Goal: Contribute content

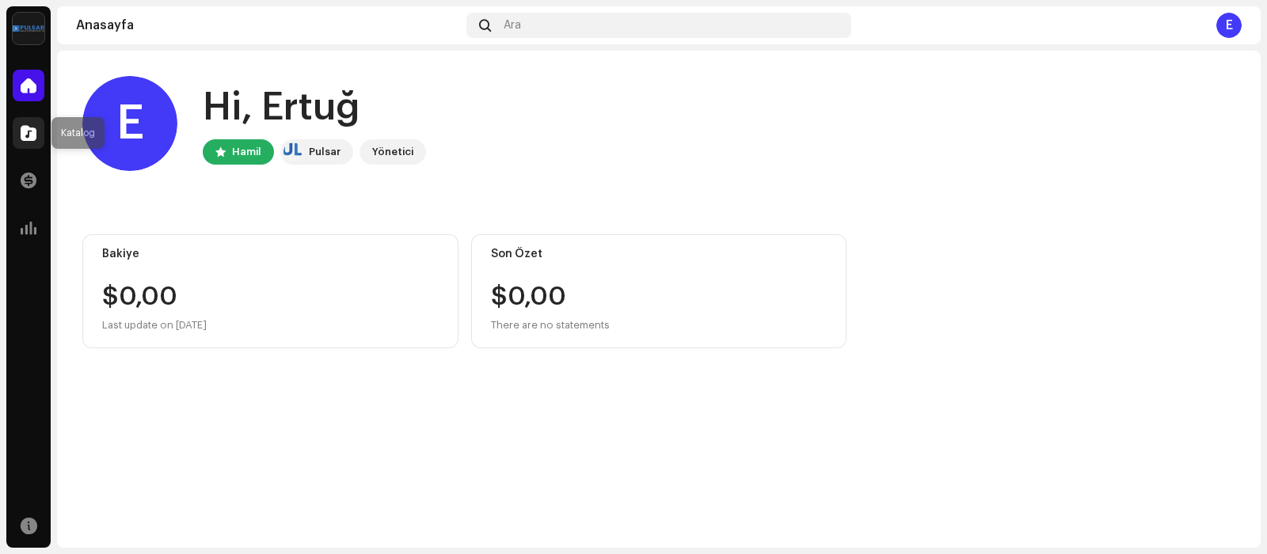
click at [35, 128] on span at bounding box center [29, 133] width 16 height 13
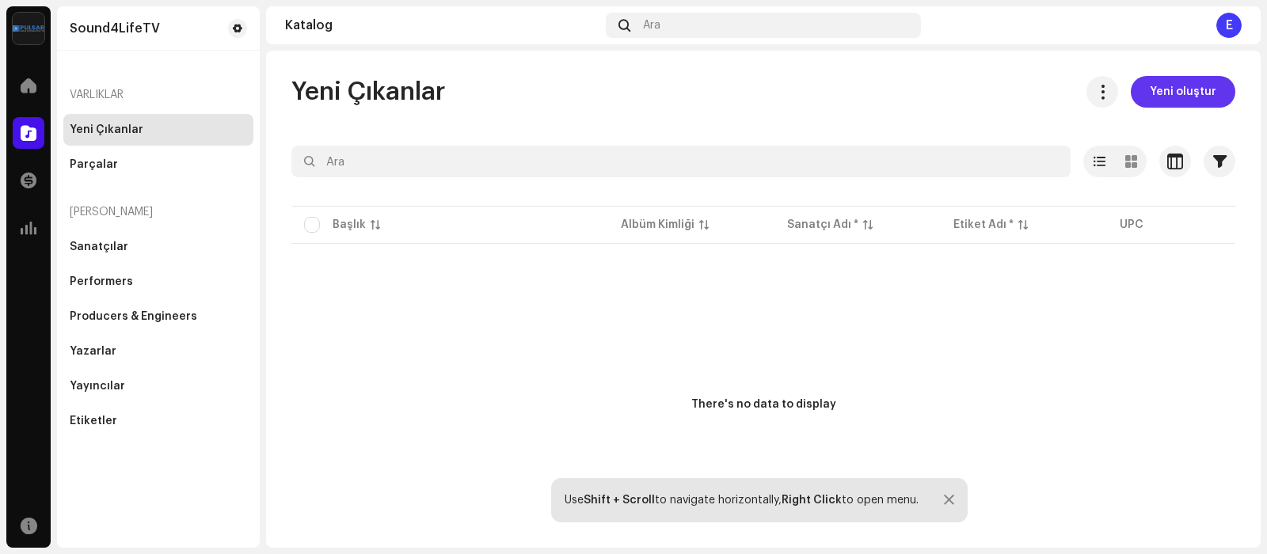
click at [1179, 89] on span "Yeni oluştur" at bounding box center [1183, 92] width 67 height 32
click at [105, 318] on div "Producers & Engineers" at bounding box center [134, 316] width 128 height 13
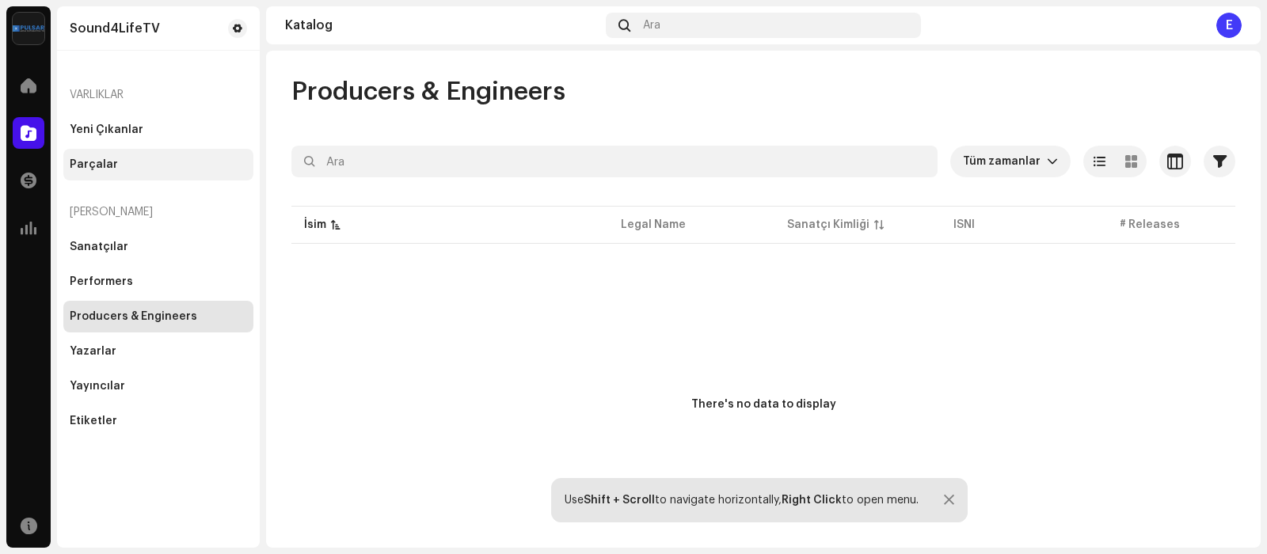
click at [102, 157] on div "Parçalar" at bounding box center [158, 165] width 190 height 32
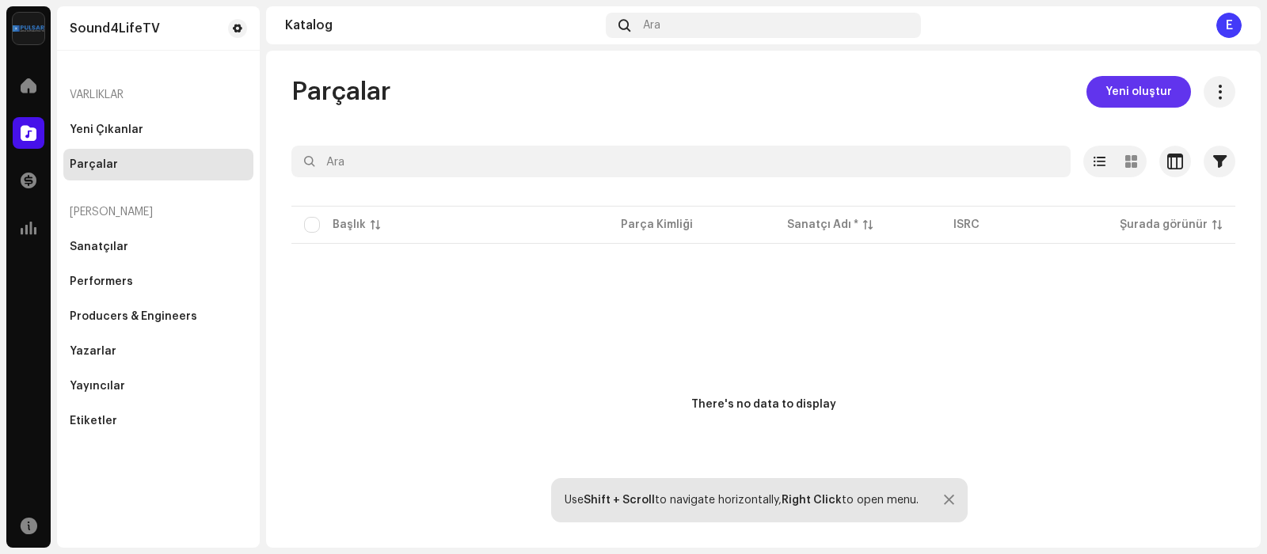
click at [1152, 94] on span "Yeni oluştur" at bounding box center [1139, 92] width 67 height 32
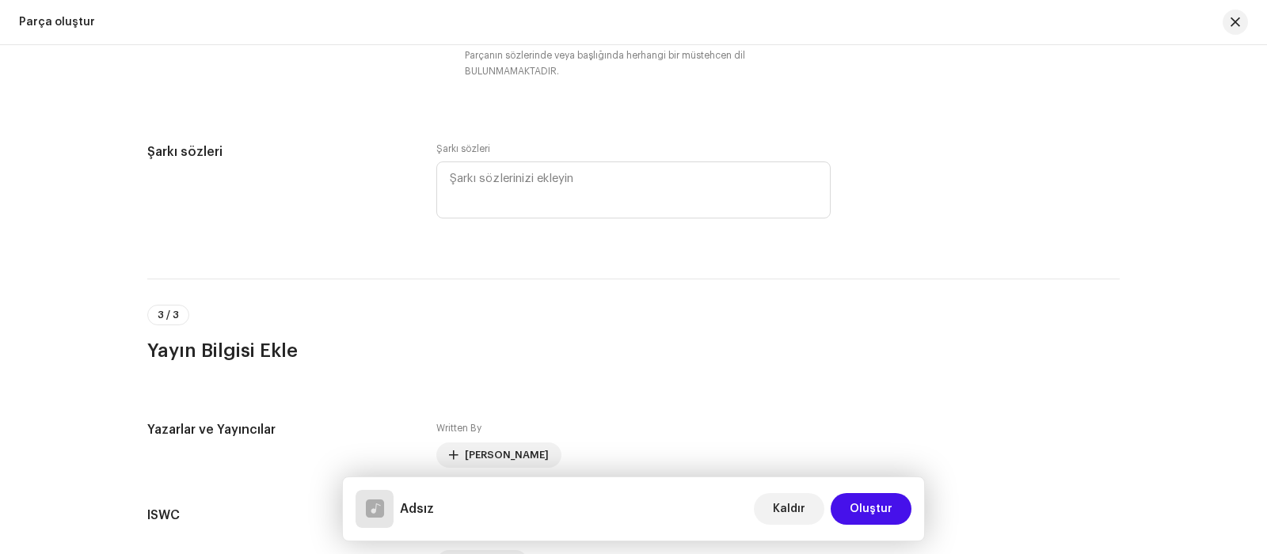
scroll to position [2785, 0]
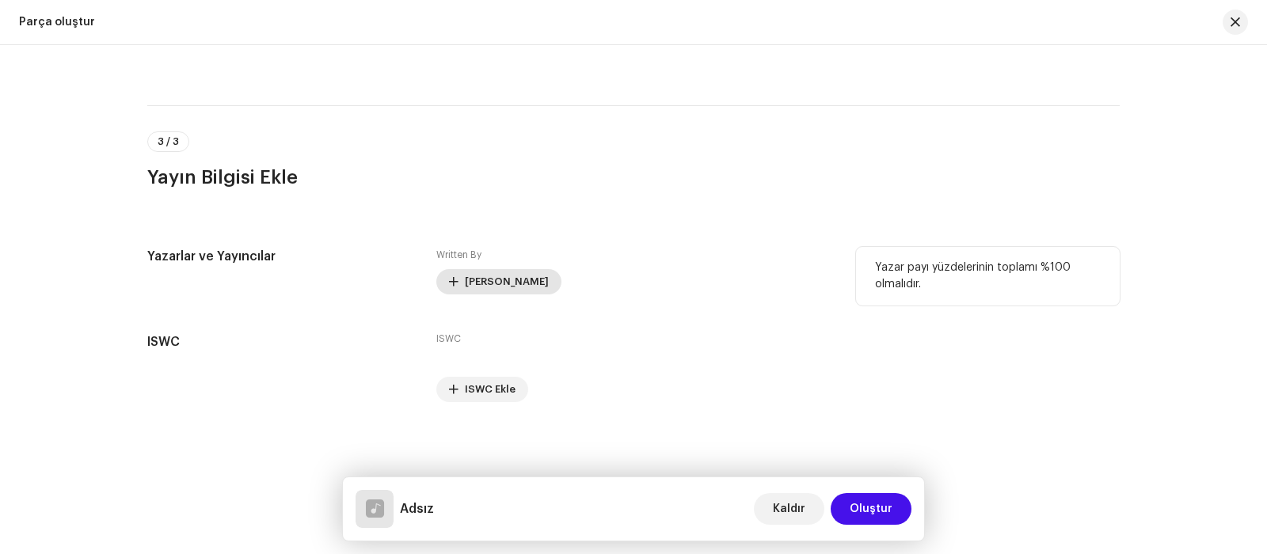
click at [479, 276] on span "[PERSON_NAME]" at bounding box center [507, 282] width 84 height 32
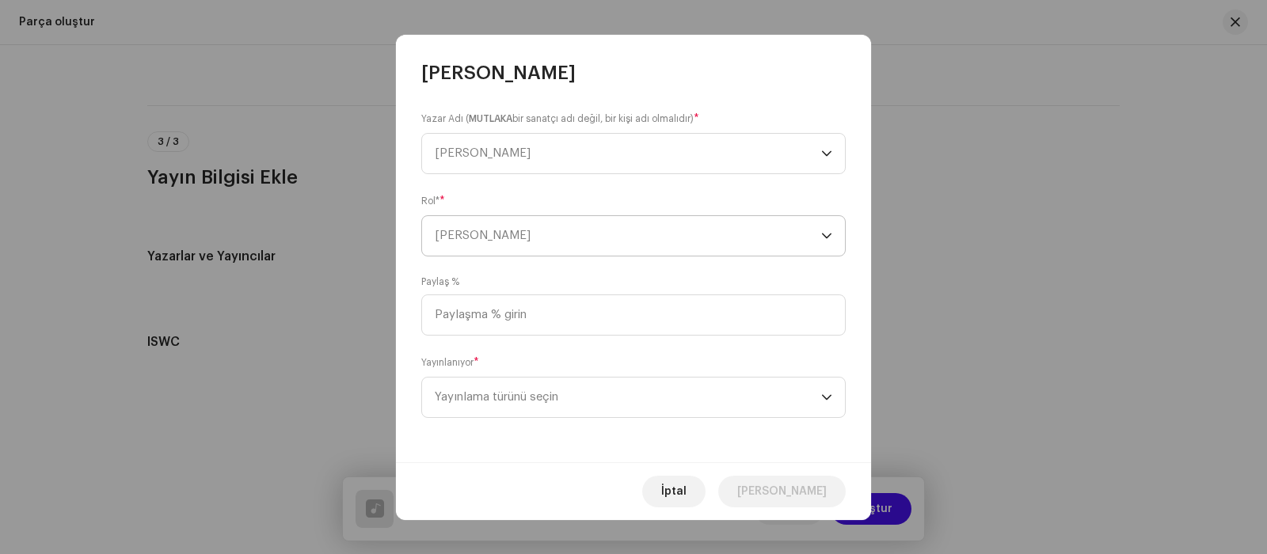
click at [679, 241] on span "[PERSON_NAME]" at bounding box center [628, 236] width 386 height 40
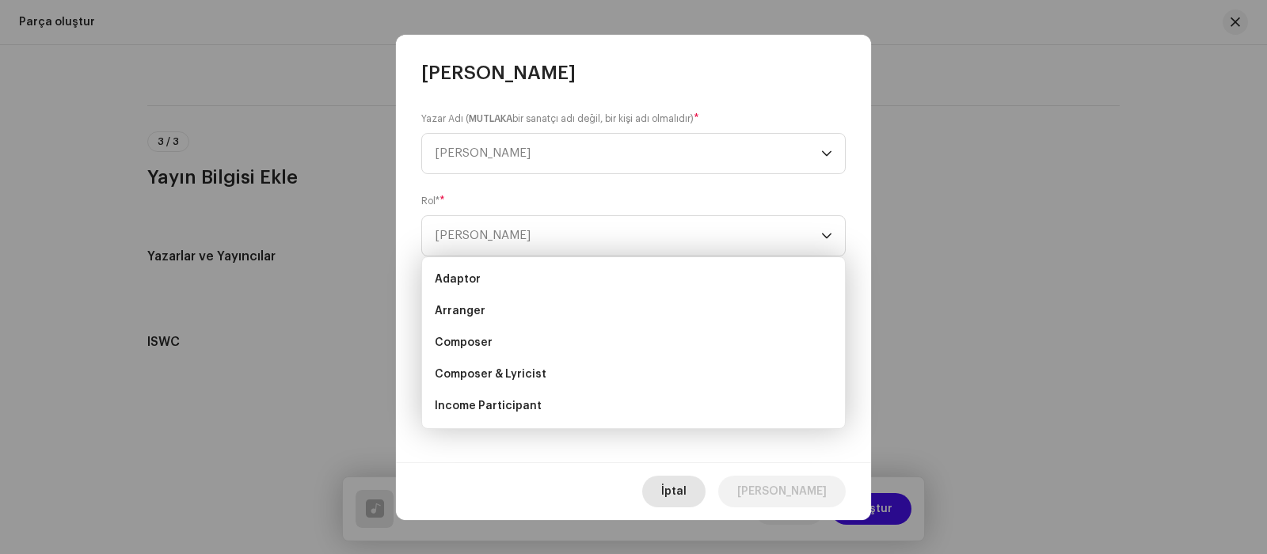
click at [687, 496] on span "İptal" at bounding box center [673, 492] width 25 height 32
